Goal: Transaction & Acquisition: Purchase product/service

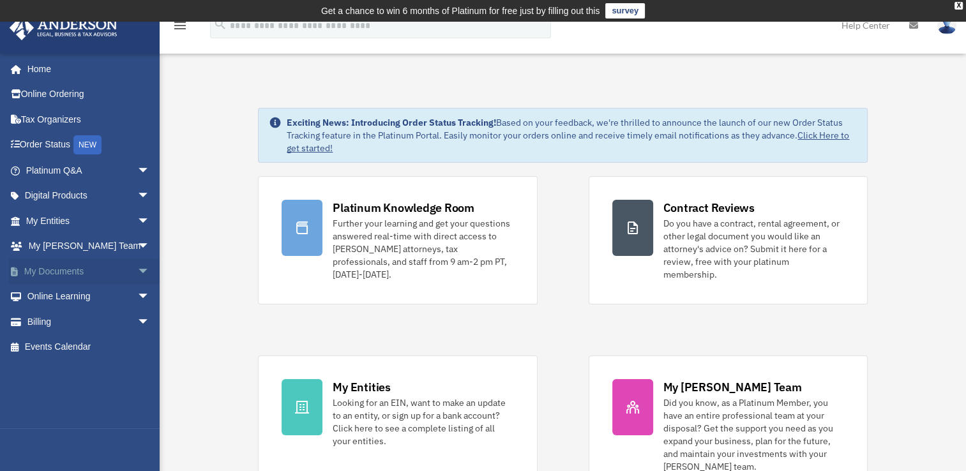
click at [137, 270] on span "arrow_drop_down" at bounding box center [150, 271] width 26 height 26
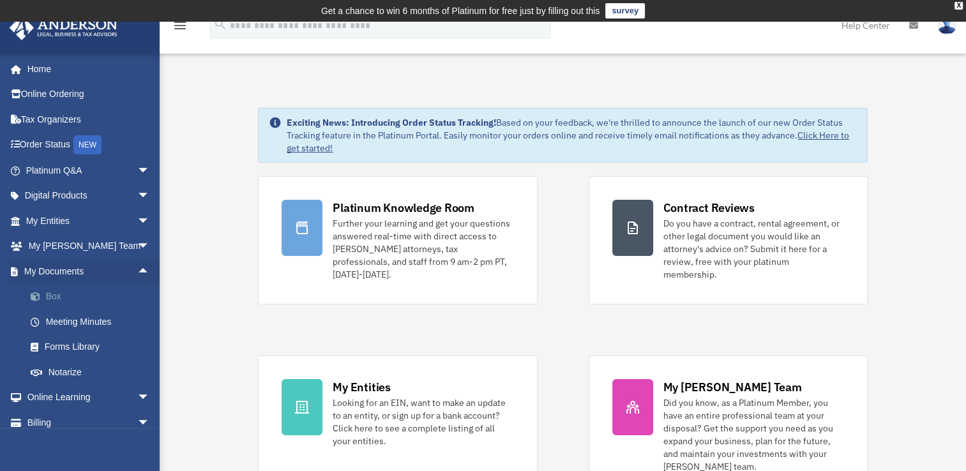
click at [49, 293] on link "Box" at bounding box center [93, 297] width 151 height 26
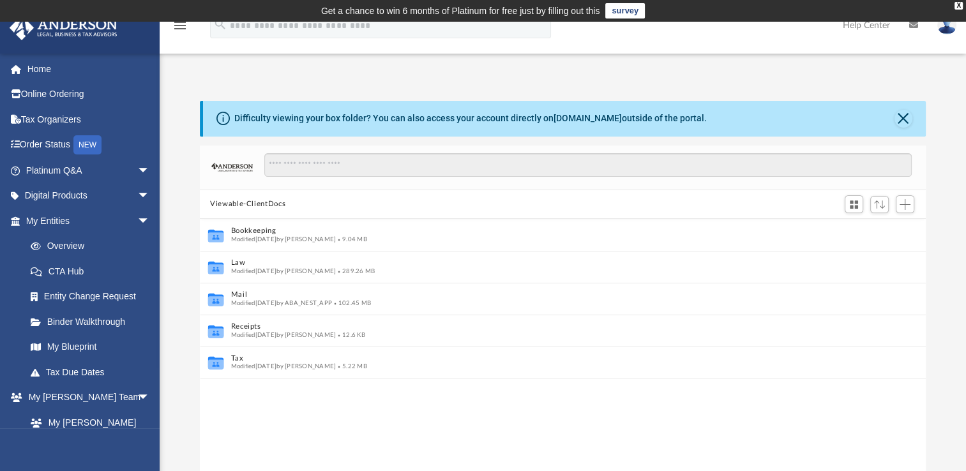
scroll to position [10, 10]
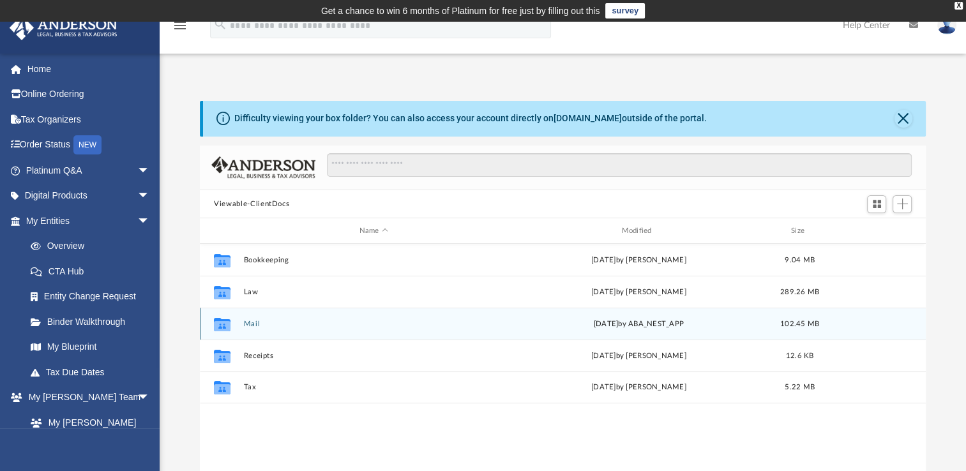
click at [248, 325] on button "Mail" at bounding box center [374, 324] width 260 height 8
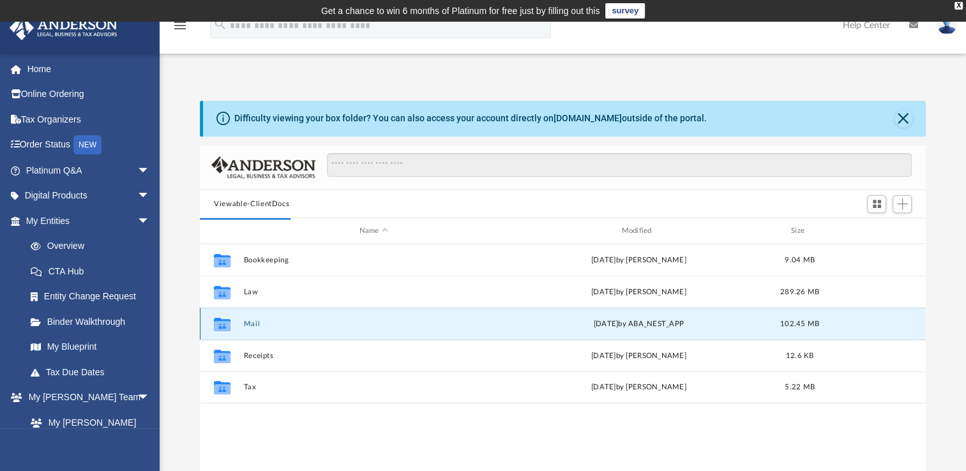
click at [265, 325] on button "Mail" at bounding box center [374, 324] width 260 height 8
click at [257, 325] on button "Mail" at bounding box center [374, 324] width 260 height 8
click at [246, 325] on button "Mail" at bounding box center [374, 324] width 260 height 8
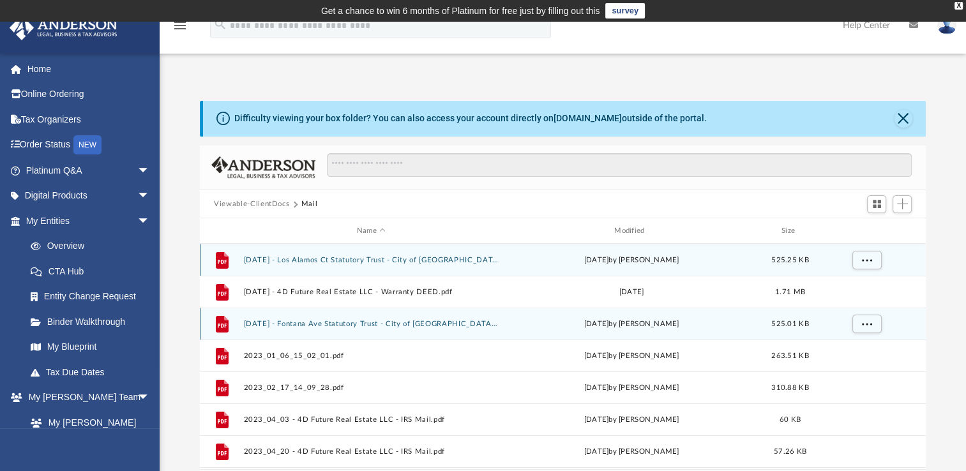
scroll to position [241, 715]
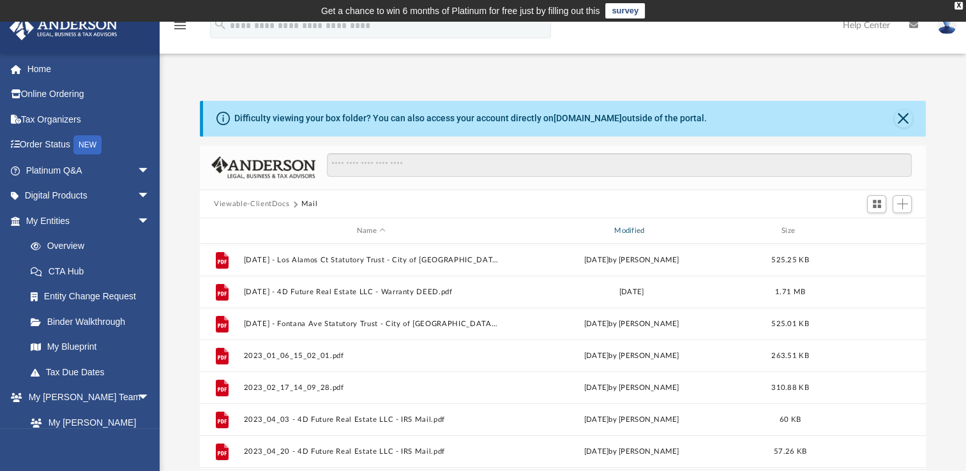
click at [624, 233] on div "Modified" at bounding box center [631, 230] width 255 height 11
click at [626, 233] on div "Modified" at bounding box center [631, 230] width 255 height 11
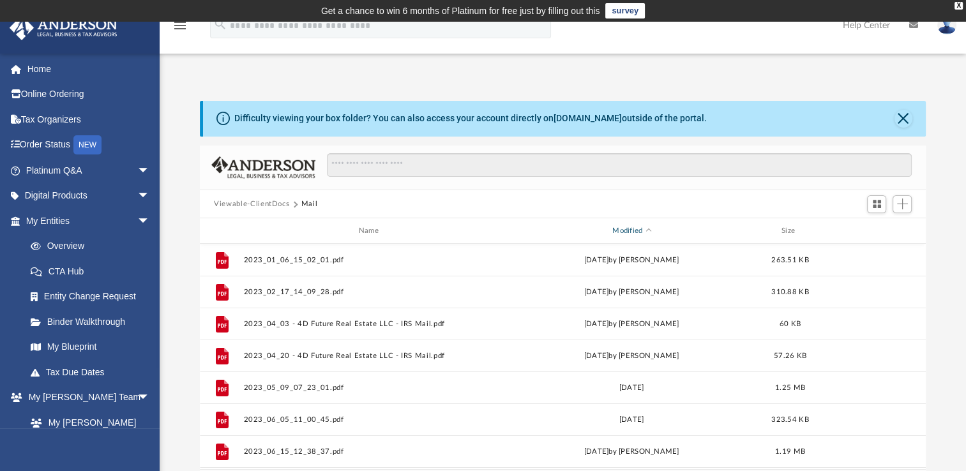
click at [626, 233] on div "Modified" at bounding box center [631, 230] width 255 height 11
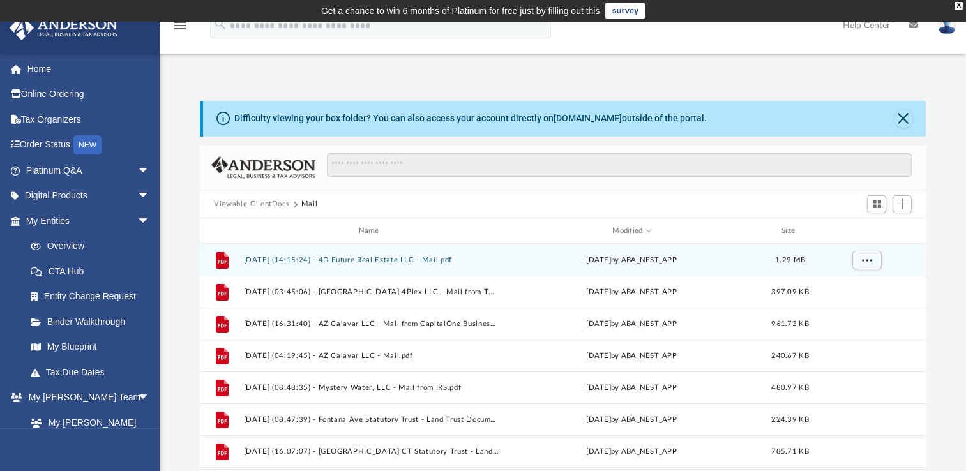
click at [434, 258] on button "2025.08.19 (14:15:24) - 4D Future Real Estate LLC - Mail.pdf" at bounding box center [371, 260] width 255 height 8
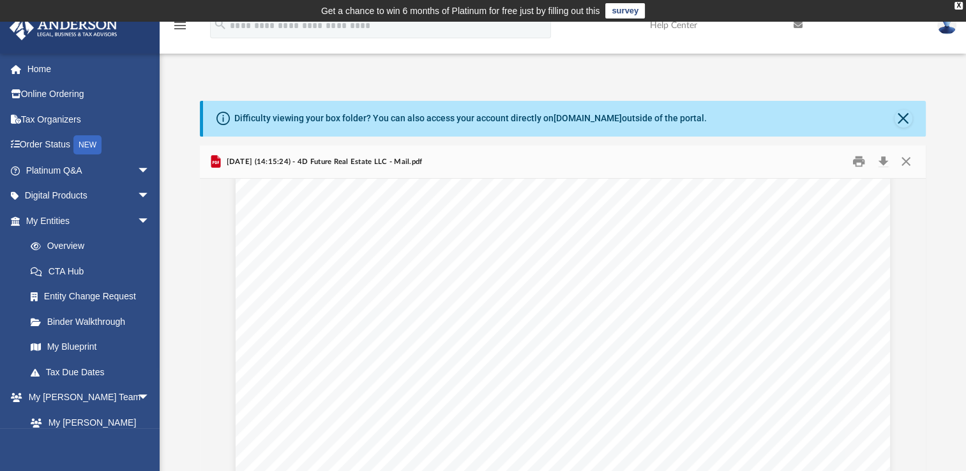
scroll to position [1570, 0]
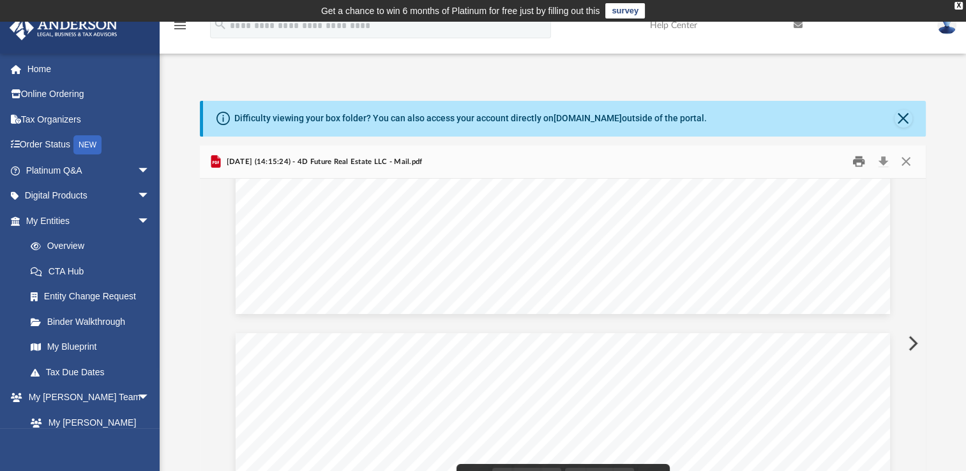
click at [852, 165] on button "Print" at bounding box center [859, 162] width 26 height 20
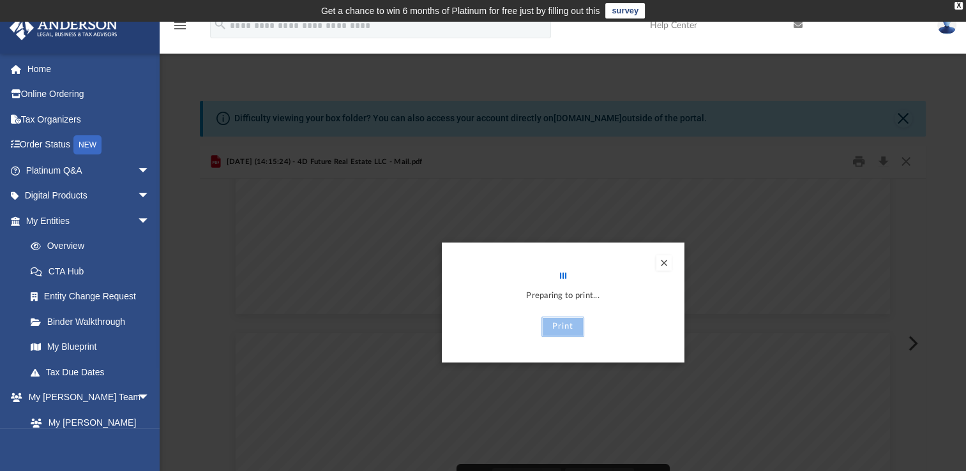
click at [565, 328] on button "Print" at bounding box center [562, 327] width 43 height 20
click at [573, 328] on button "Print" at bounding box center [562, 327] width 43 height 20
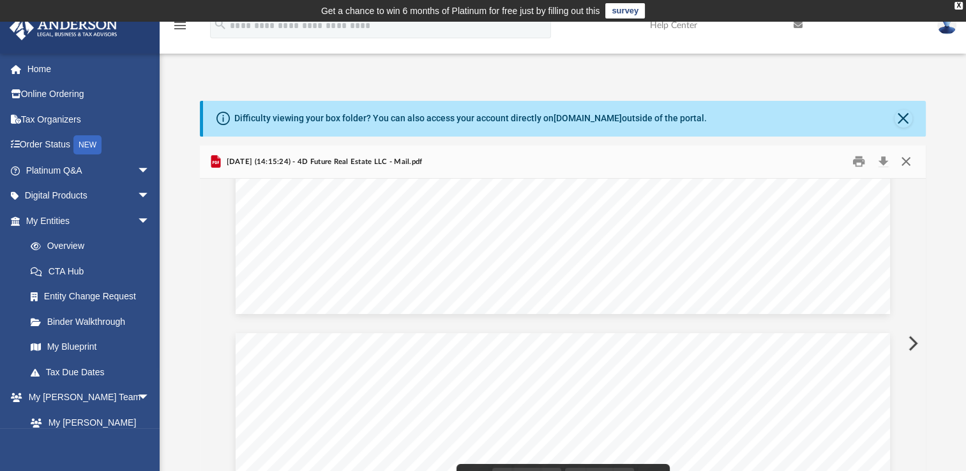
click at [902, 161] on button "Close" at bounding box center [904, 162] width 23 height 20
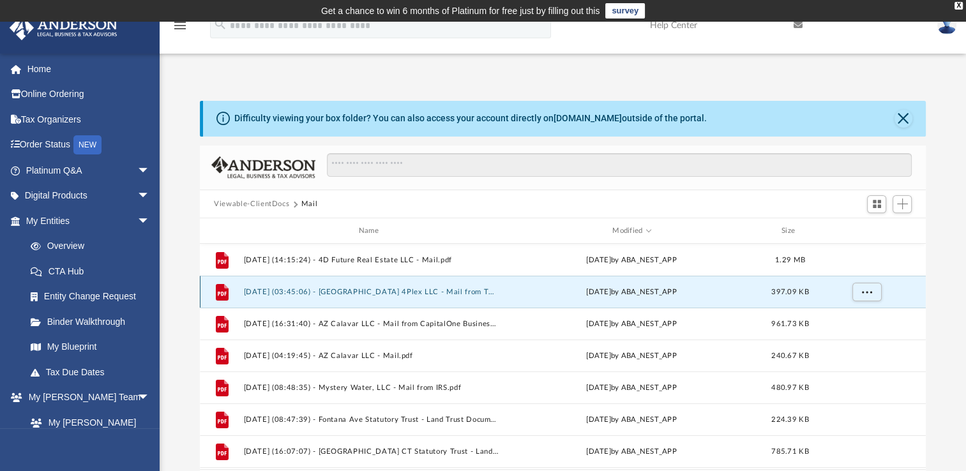
click at [437, 291] on button "2025.08.19 (03:45:06) - FL Palm Beach 4Plex LLC - Mail from The City of West Pa…" at bounding box center [371, 292] width 255 height 8
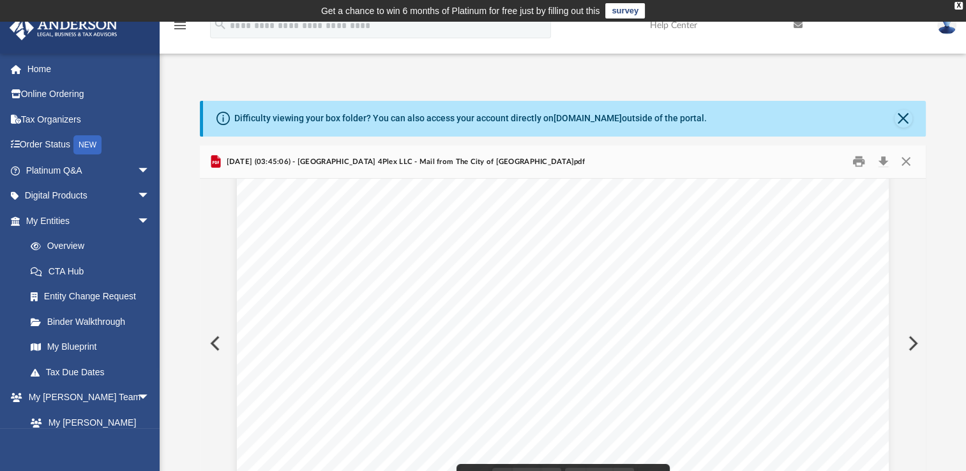
scroll to position [107, 0]
click at [862, 161] on button "Print" at bounding box center [859, 162] width 26 height 20
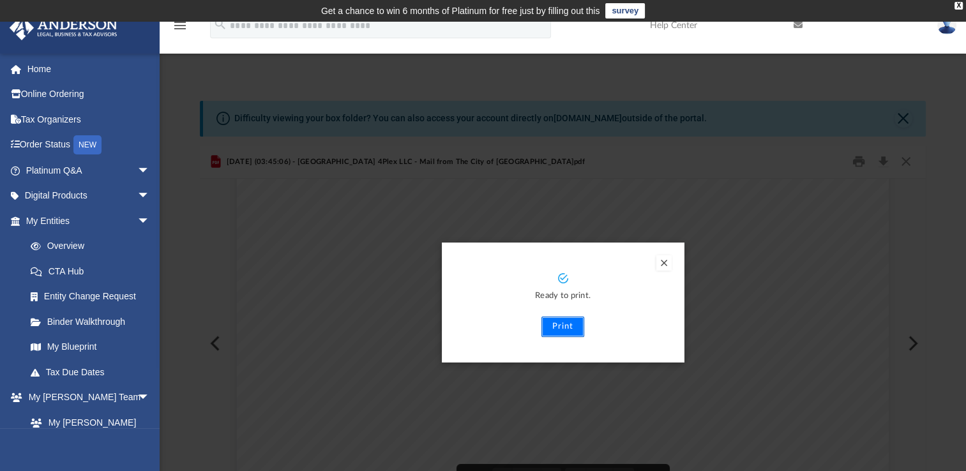
click at [560, 330] on button "Print" at bounding box center [562, 327] width 43 height 20
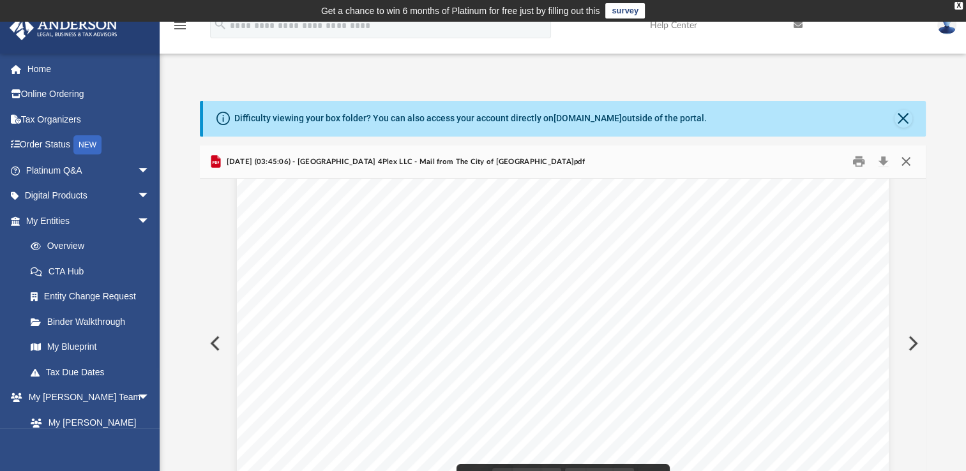
click at [904, 165] on button "Close" at bounding box center [904, 162] width 23 height 20
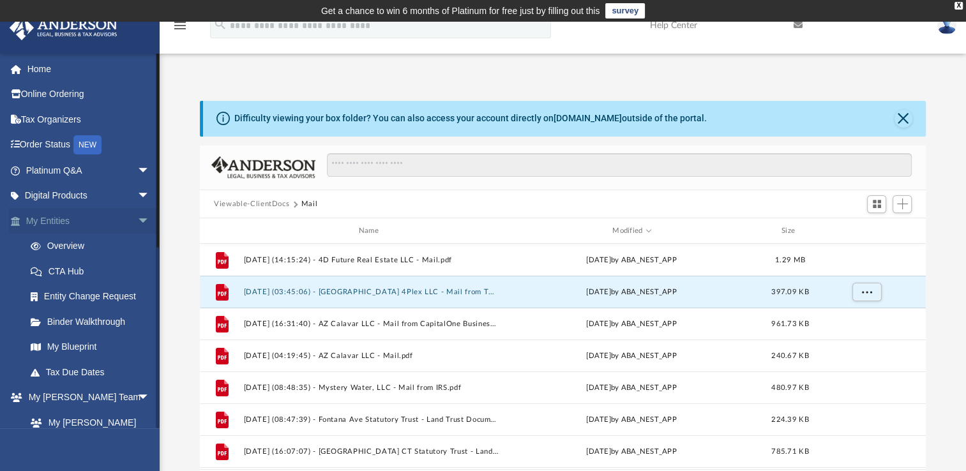
click at [137, 216] on span "arrow_drop_down" at bounding box center [150, 221] width 26 height 26
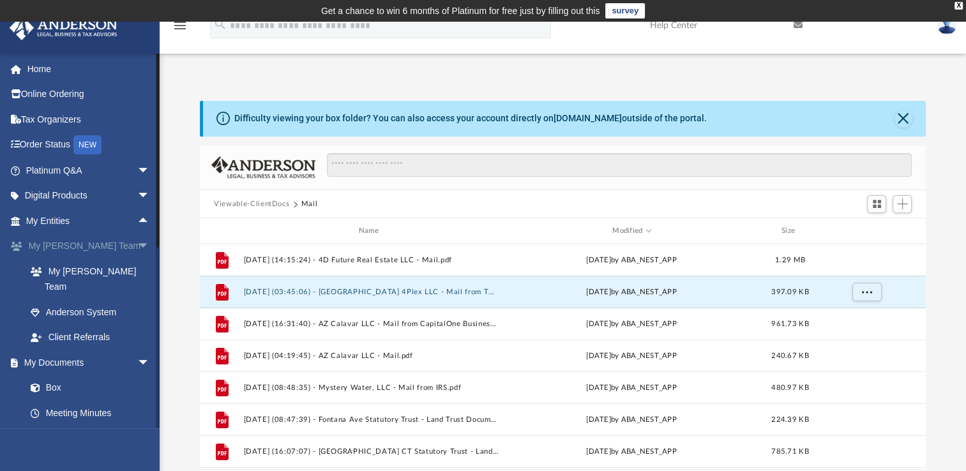
click at [138, 244] on span "arrow_drop_down" at bounding box center [150, 247] width 26 height 26
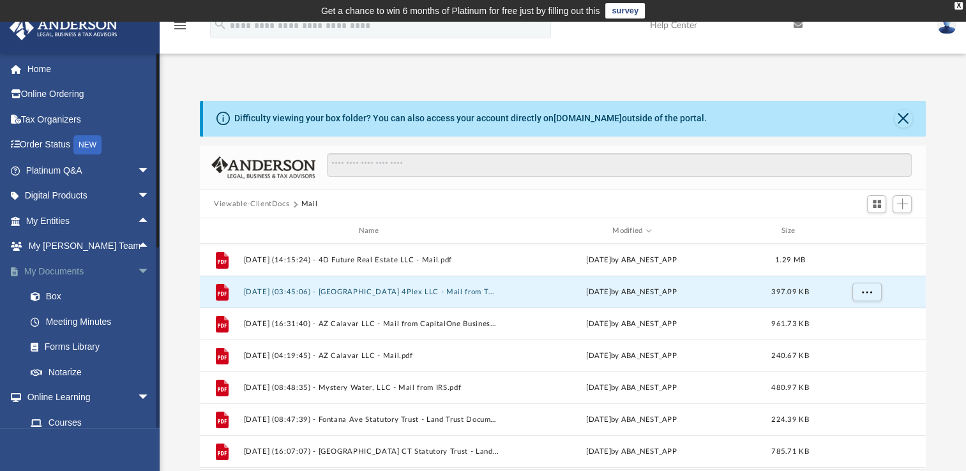
click at [137, 272] on span "arrow_drop_down" at bounding box center [150, 271] width 26 height 26
click at [137, 297] on span "arrow_drop_down" at bounding box center [150, 297] width 26 height 26
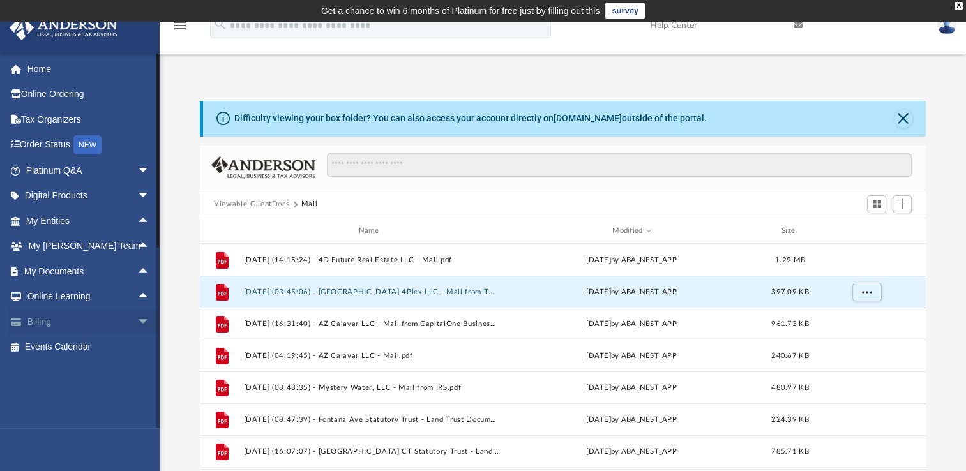
click at [56, 320] on link "Billing arrow_drop_down" at bounding box center [89, 322] width 160 height 26
click at [137, 325] on span "arrow_drop_down" at bounding box center [150, 322] width 26 height 26
click at [72, 344] on link "$ Open Invoices" at bounding box center [93, 347] width 151 height 26
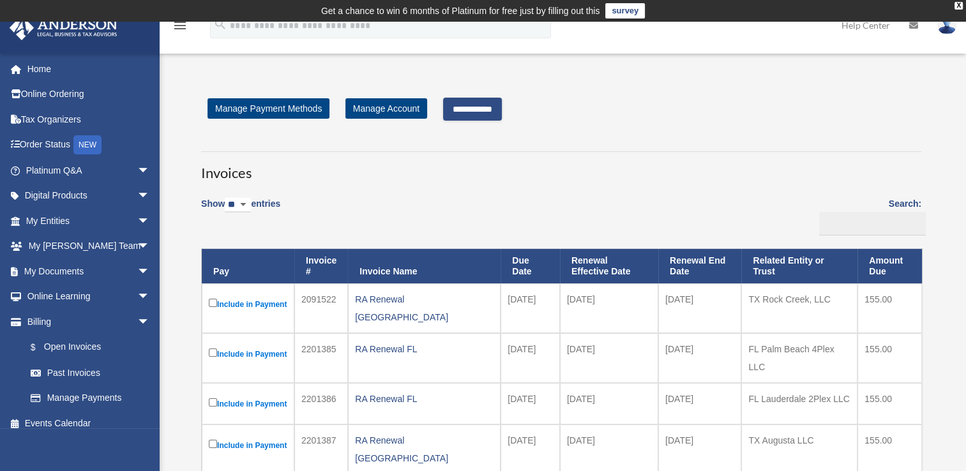
click at [465, 113] on input "**********" at bounding box center [472, 109] width 59 height 23
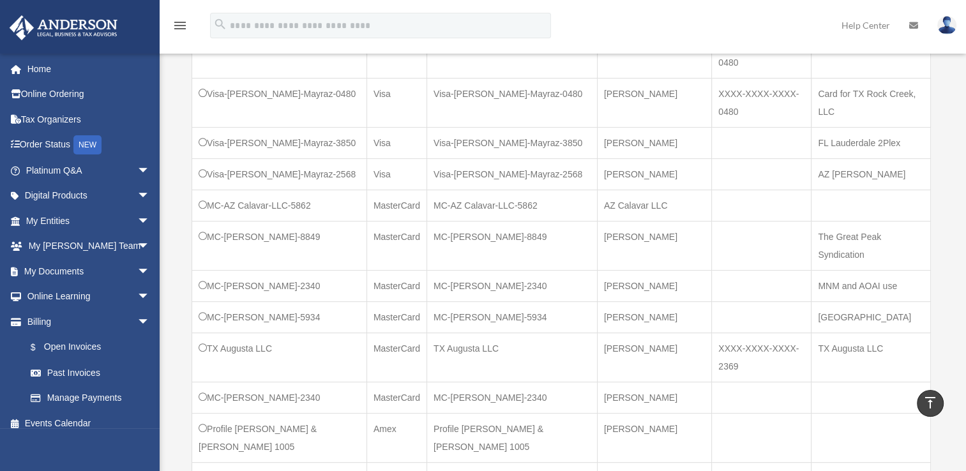
scroll to position [511, 0]
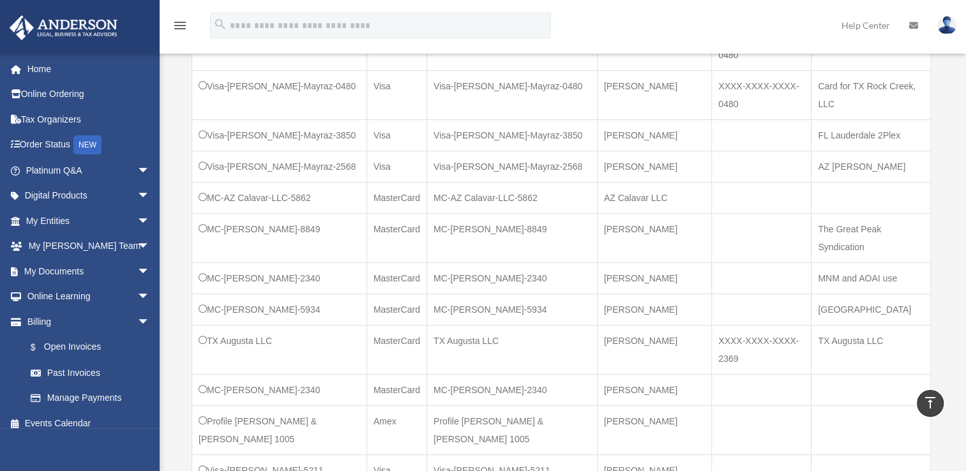
click at [206, 262] on td "MC-Maria-Mayraz-2340" at bounding box center [279, 277] width 175 height 31
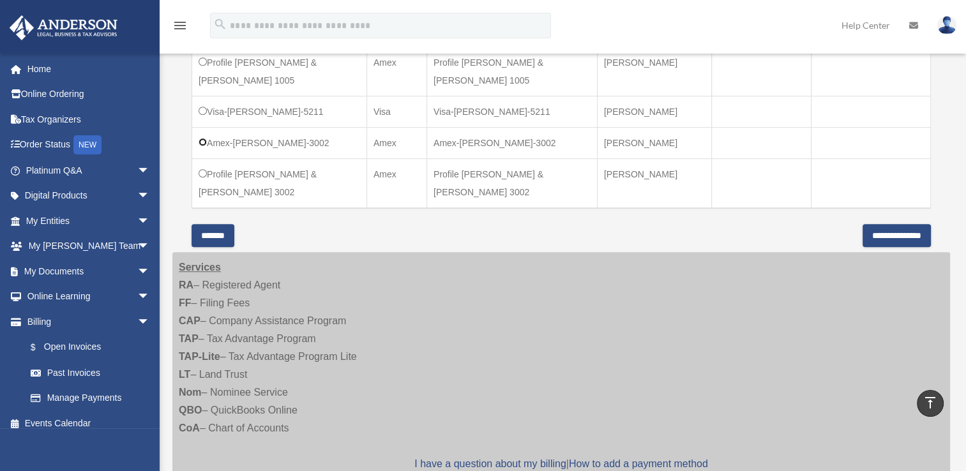
scroll to position [893, 0]
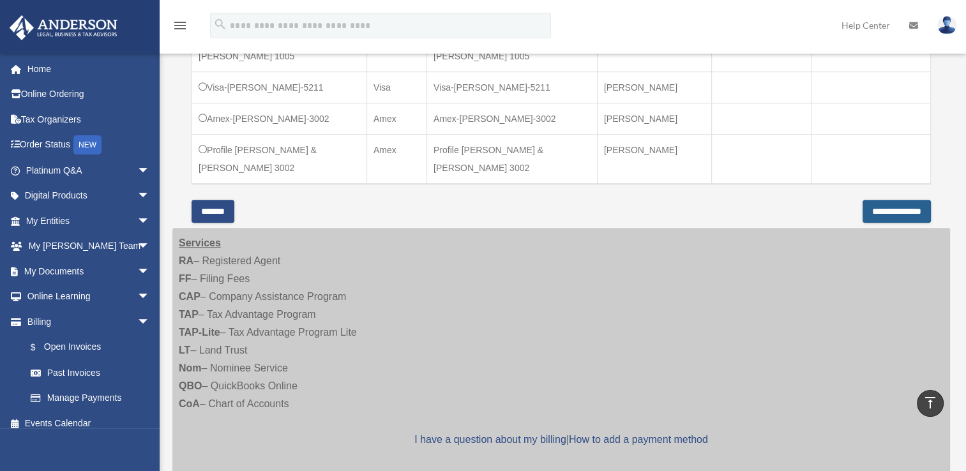
click at [877, 200] on input "**********" at bounding box center [896, 211] width 68 height 23
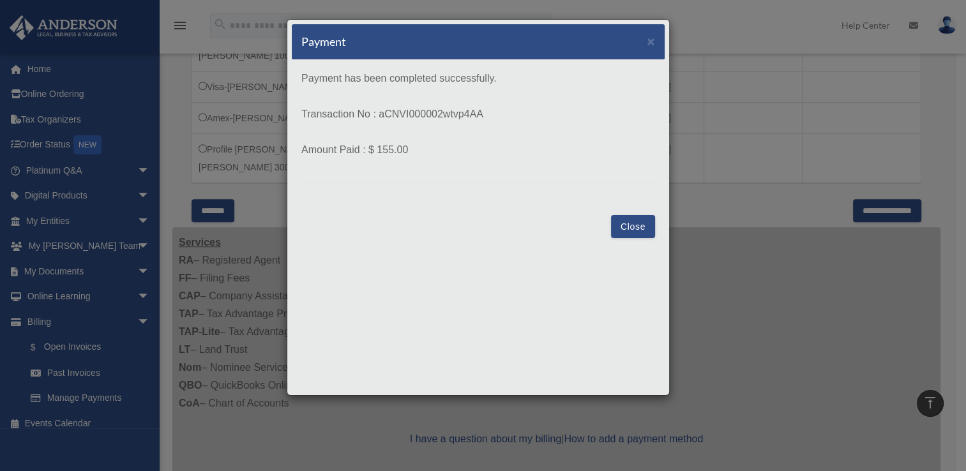
click at [643, 225] on button "Close" at bounding box center [633, 226] width 44 height 23
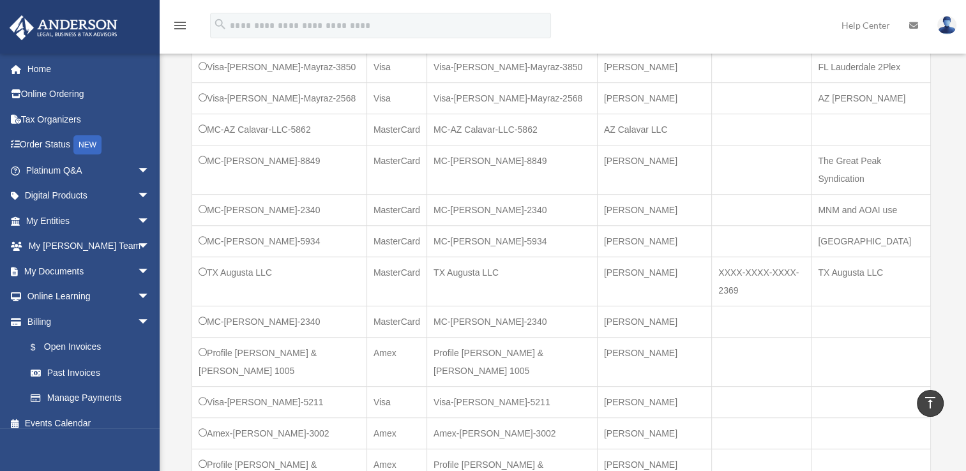
scroll to position [574, 0]
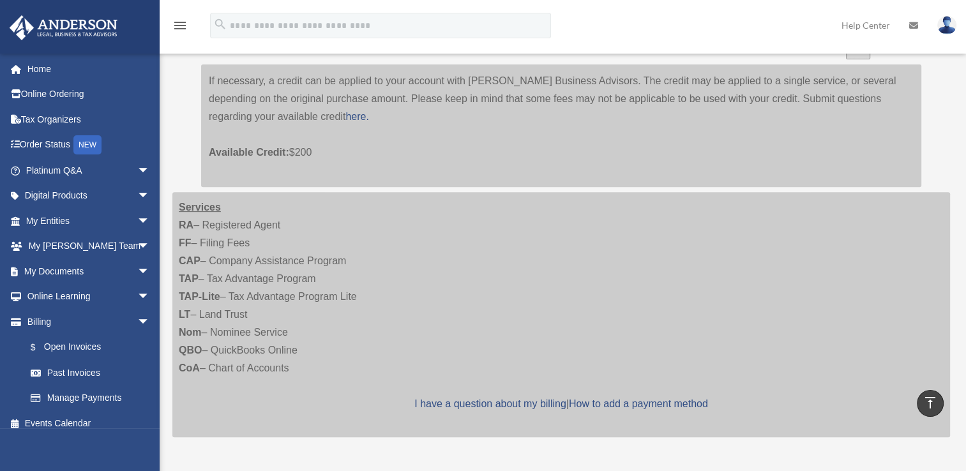
scroll to position [319, 0]
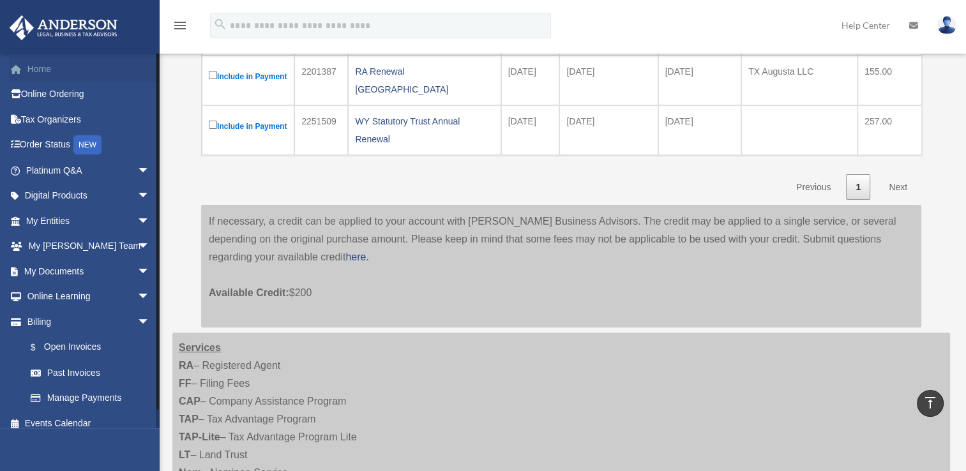
click at [46, 70] on link "Home" at bounding box center [89, 69] width 160 height 26
click at [33, 70] on link "Home" at bounding box center [89, 69] width 160 height 26
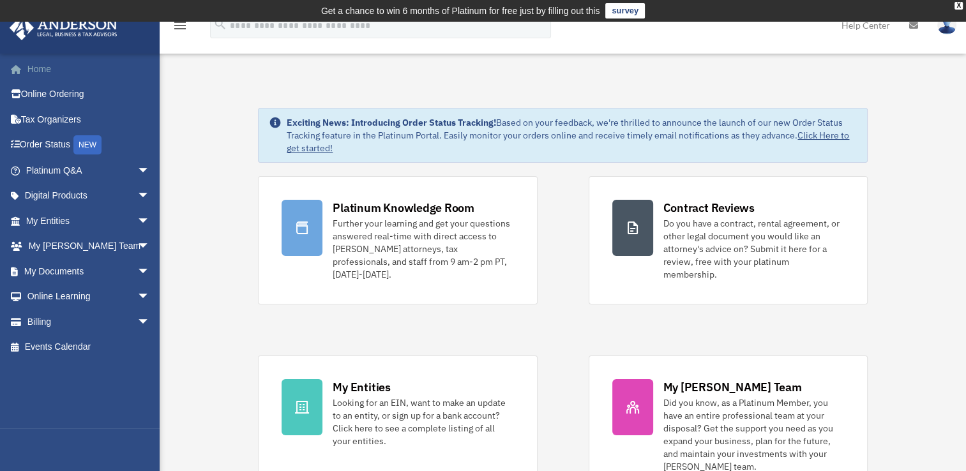
click at [34, 75] on link "Home" at bounding box center [89, 69] width 160 height 26
